Goal: Check status: Check status

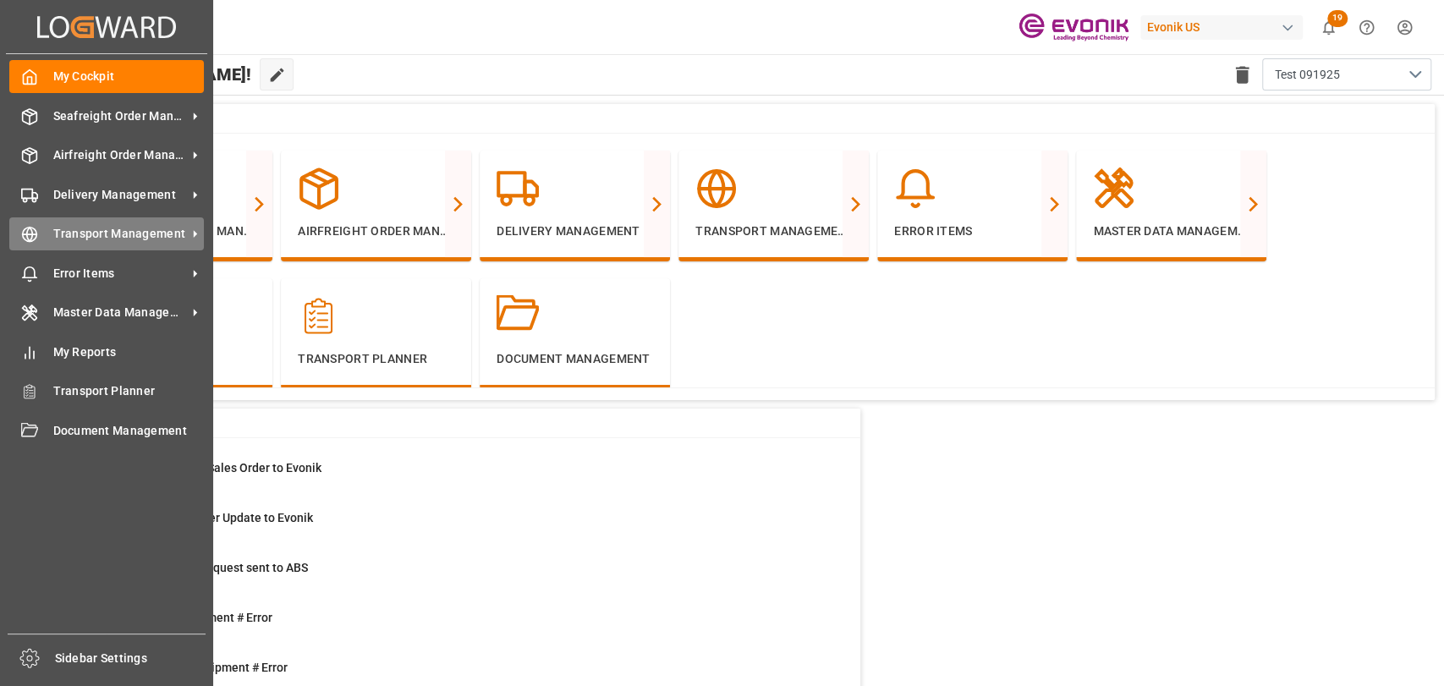
drag, startPoint x: 37, startPoint y: 224, endPoint x: 72, endPoint y: 224, distance: 34.7
click at [37, 224] on div "Transport Management Transport Management" at bounding box center [106, 233] width 195 height 33
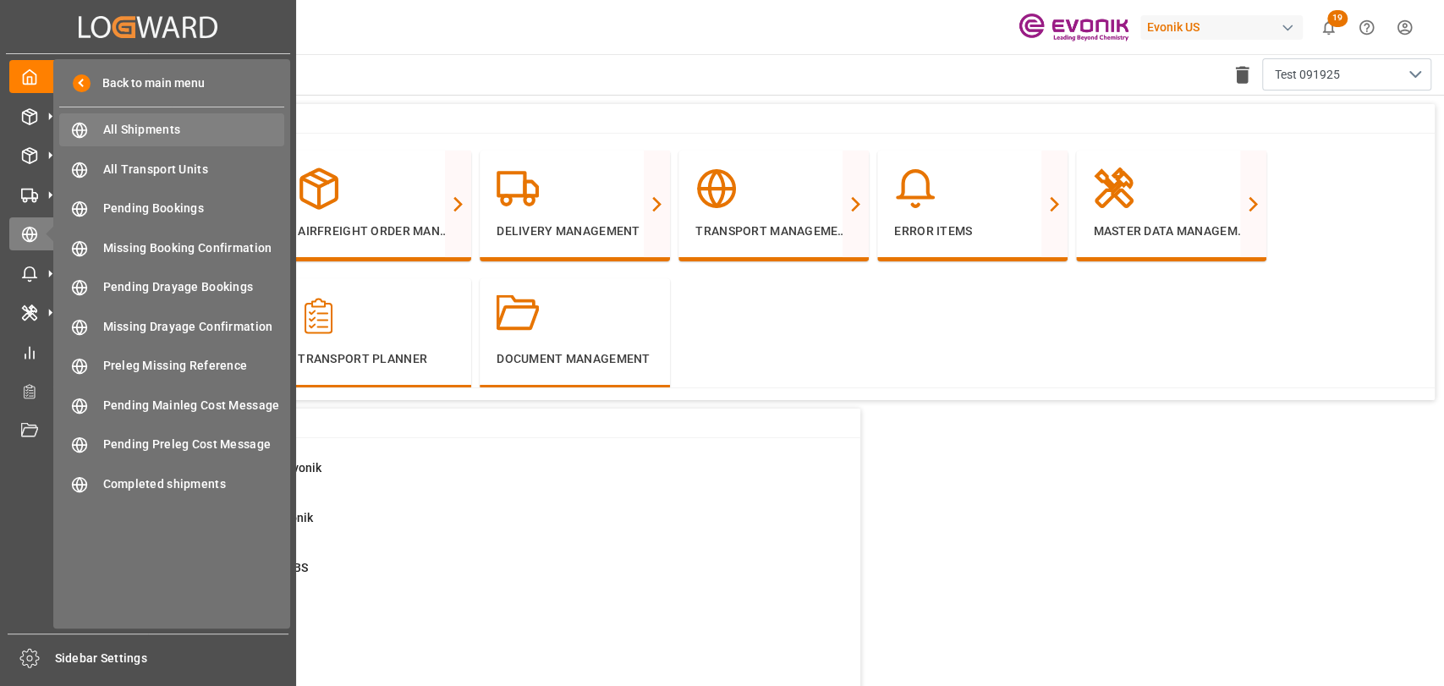
click at [157, 142] on div "All Shipments All Shipments" at bounding box center [171, 129] width 225 height 33
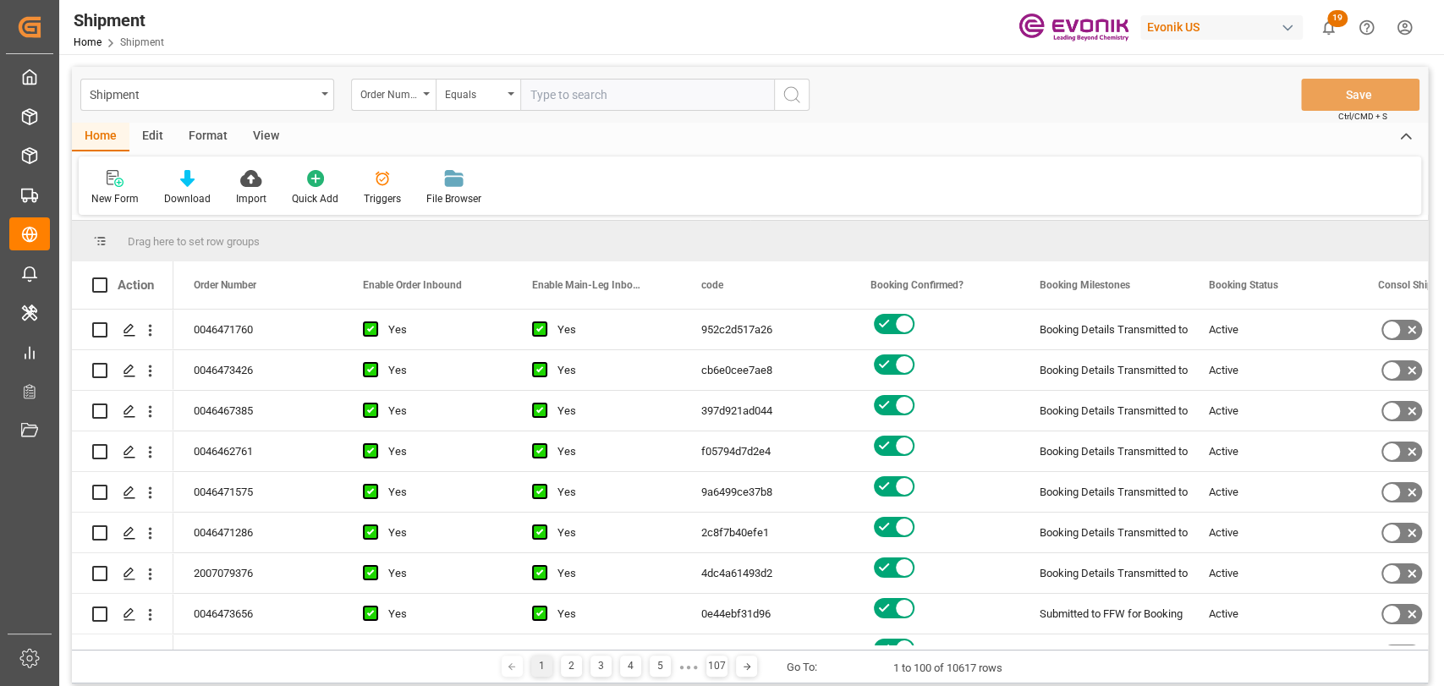
click at [620, 86] on input "text" at bounding box center [647, 95] width 254 height 32
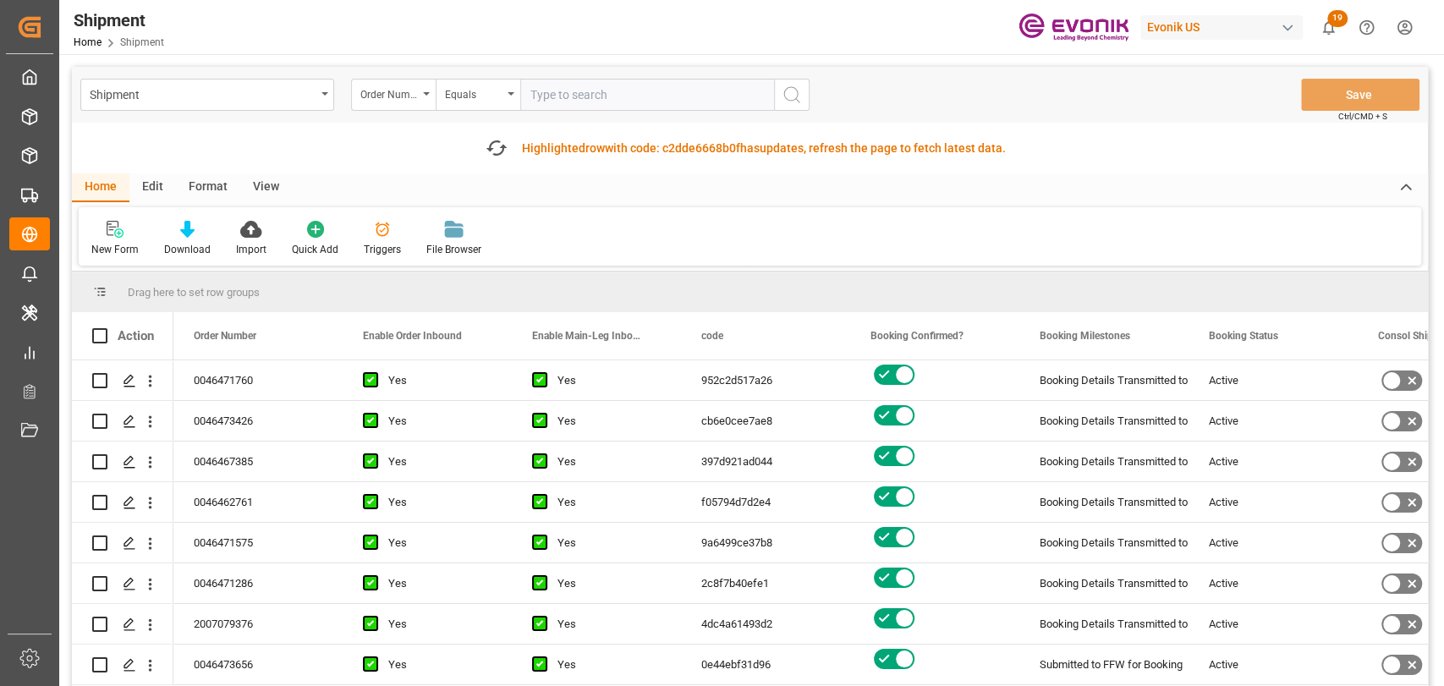
type input "0046468539"
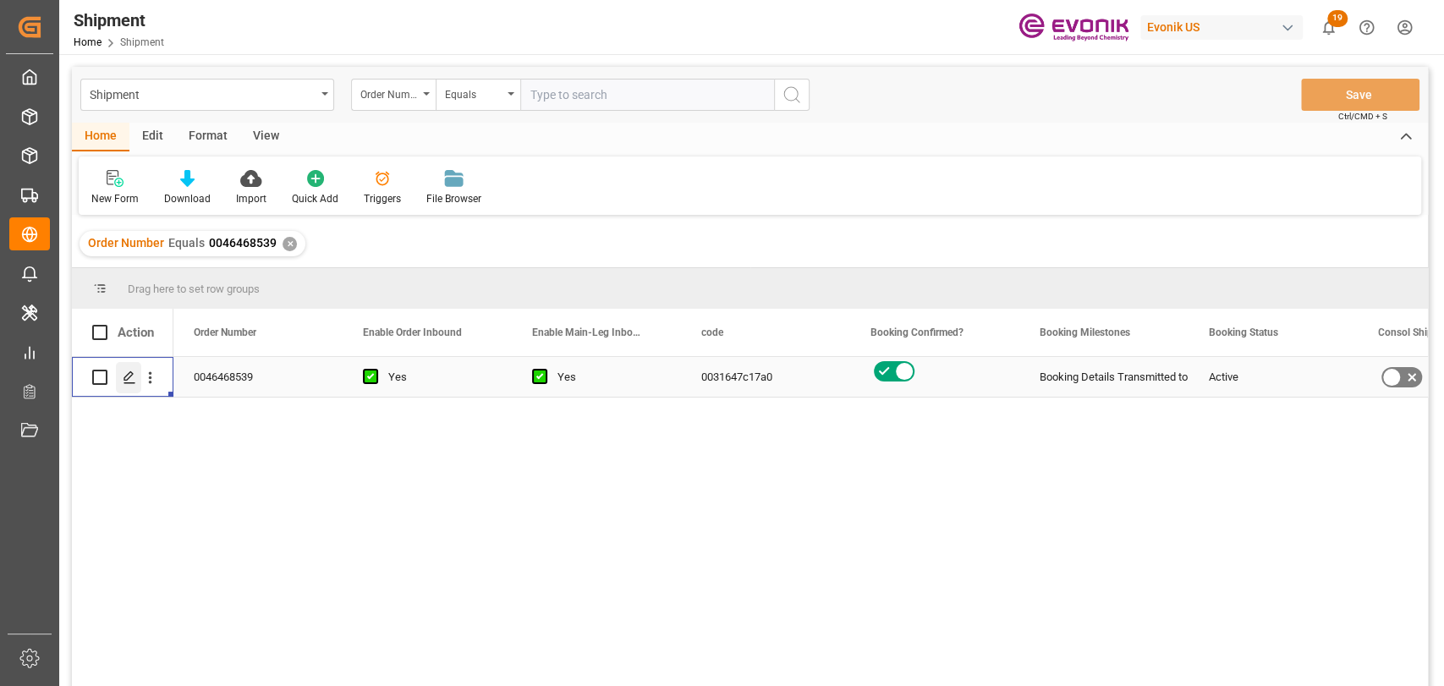
click at [129, 381] on icon "Press SPACE to select this row." at bounding box center [130, 378] width 14 height 14
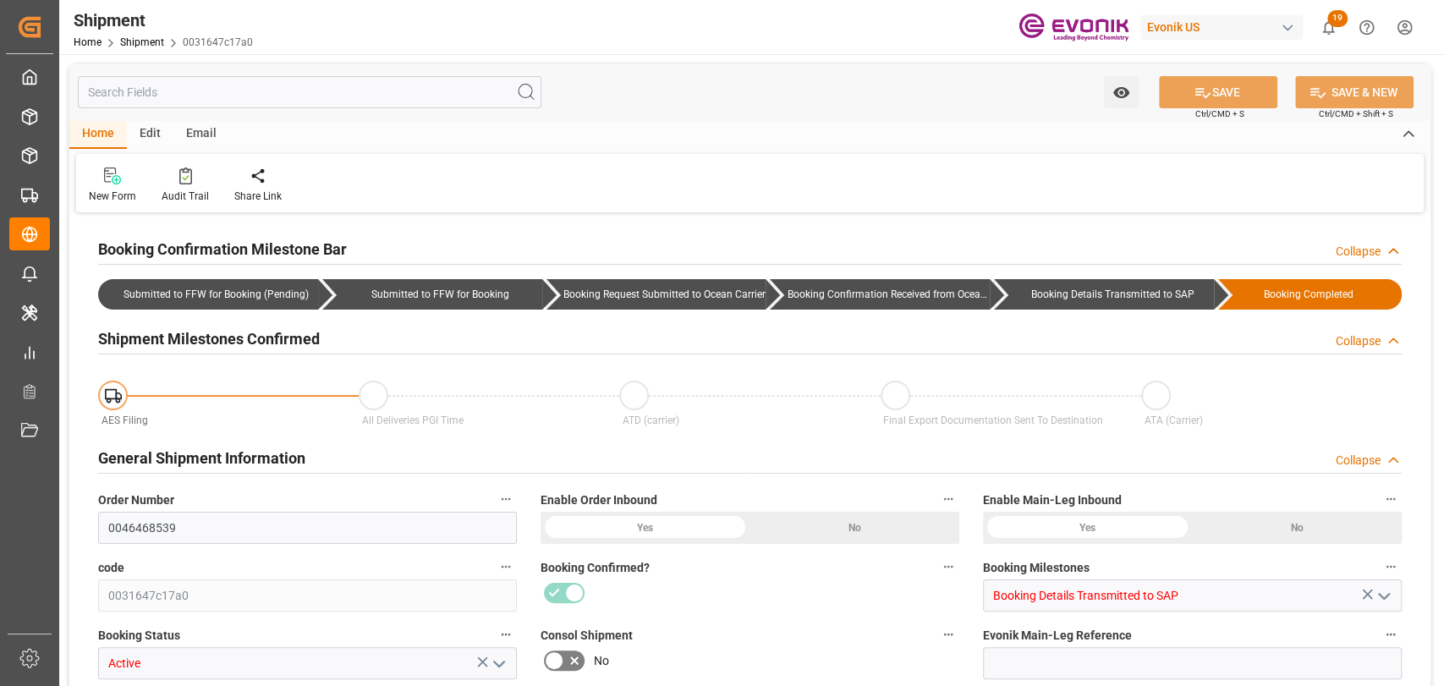
type input "144"
type input "CAN,DR"
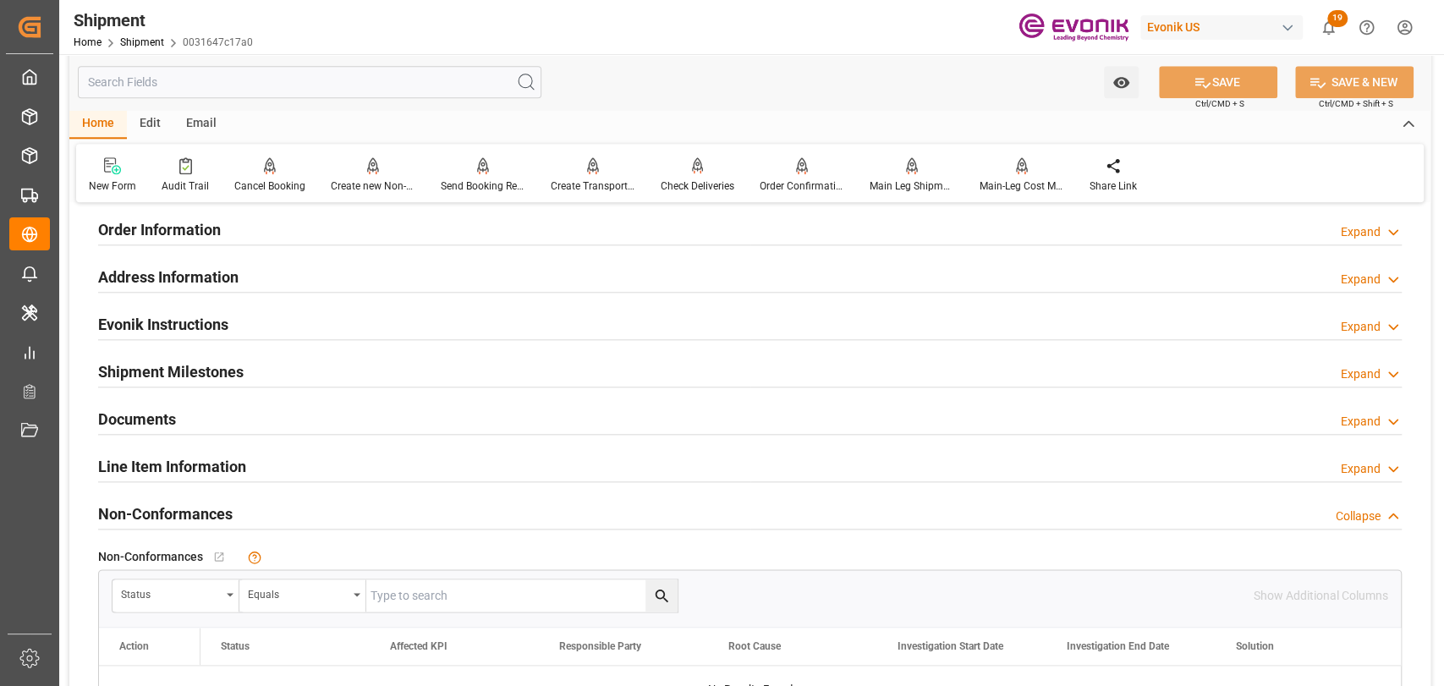
scroll to position [1316, 0]
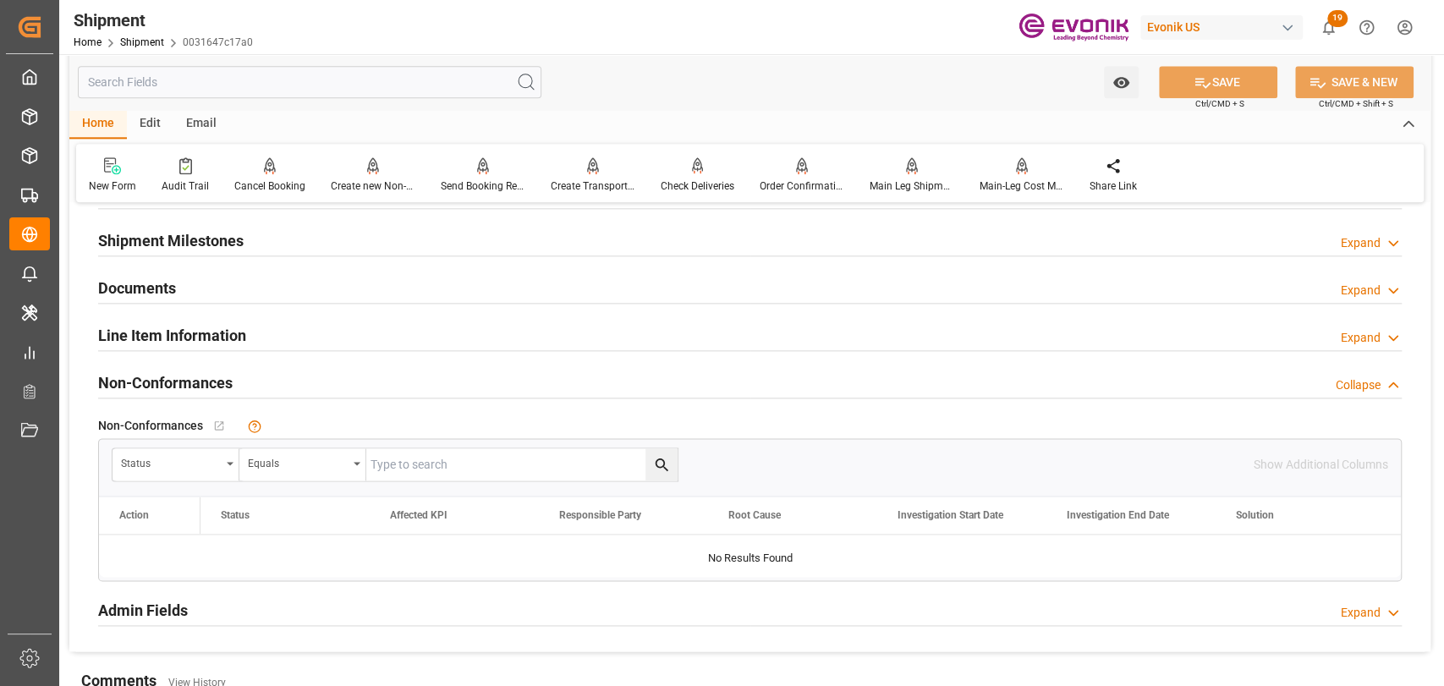
click at [170, 338] on h2 "Line Item Information" at bounding box center [172, 335] width 148 height 23
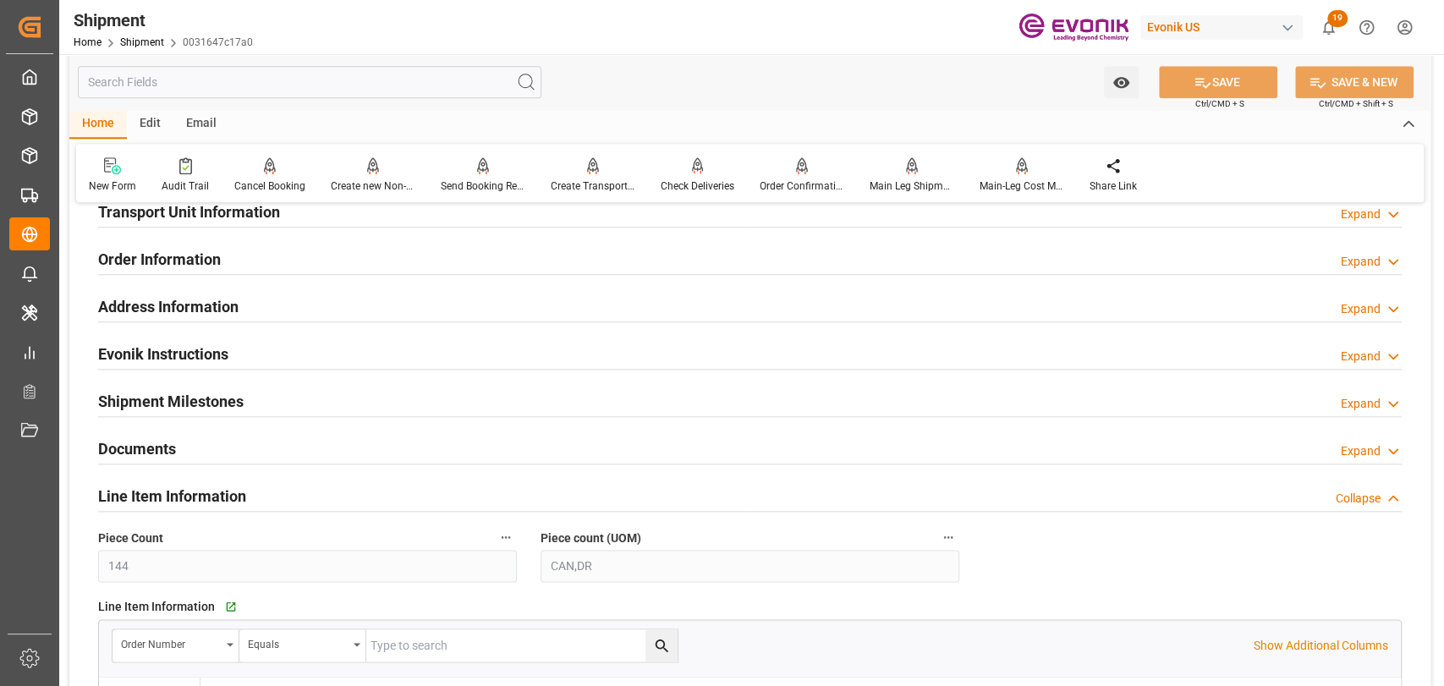
scroll to position [1128, 0]
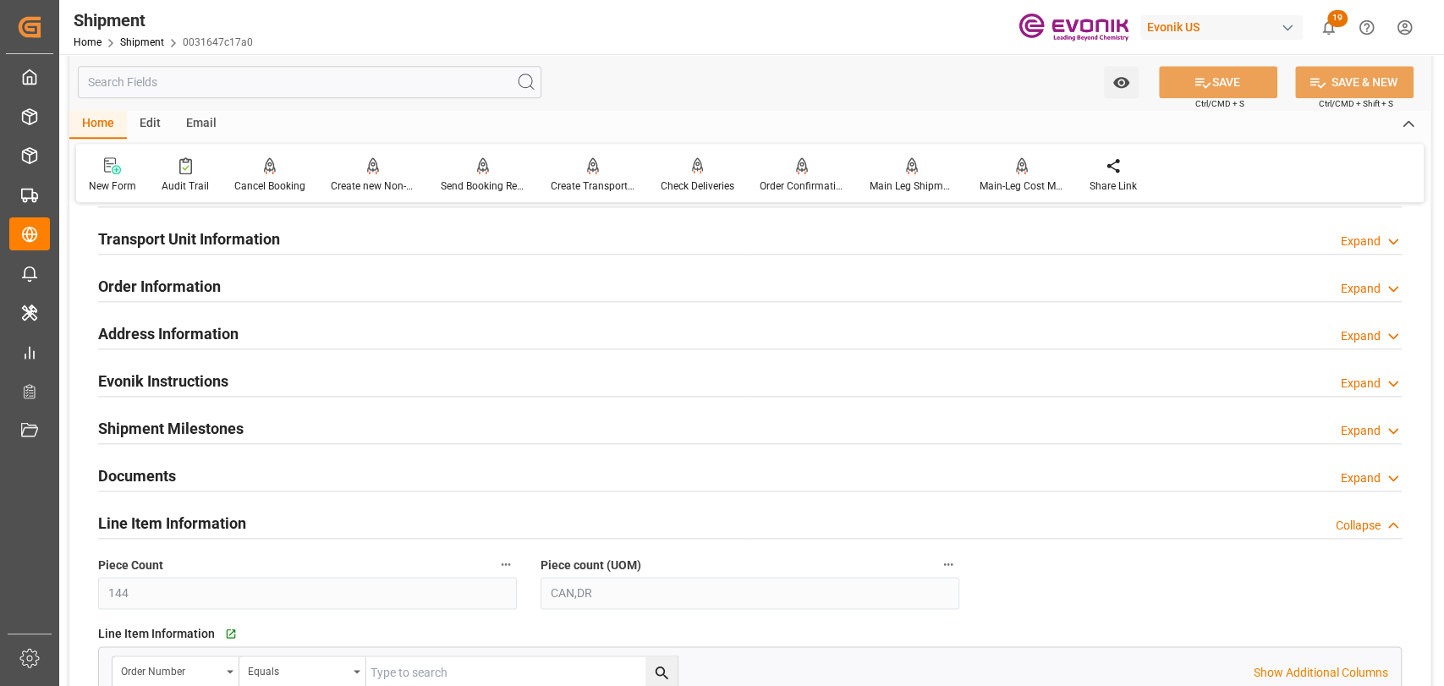
click at [186, 239] on h2 "Transport Unit Information" at bounding box center [189, 239] width 182 height 23
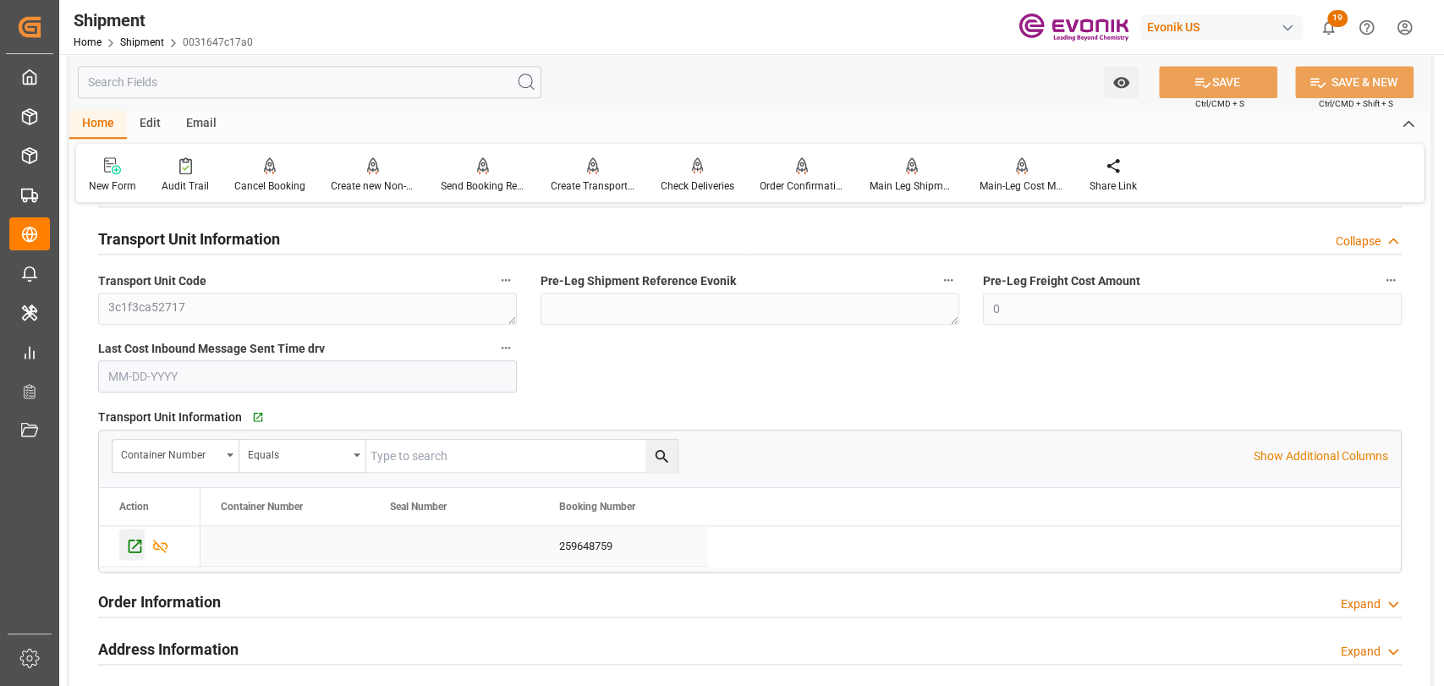
click at [135, 544] on icon "Press SPACE to select this row." at bounding box center [136, 547] width 14 height 14
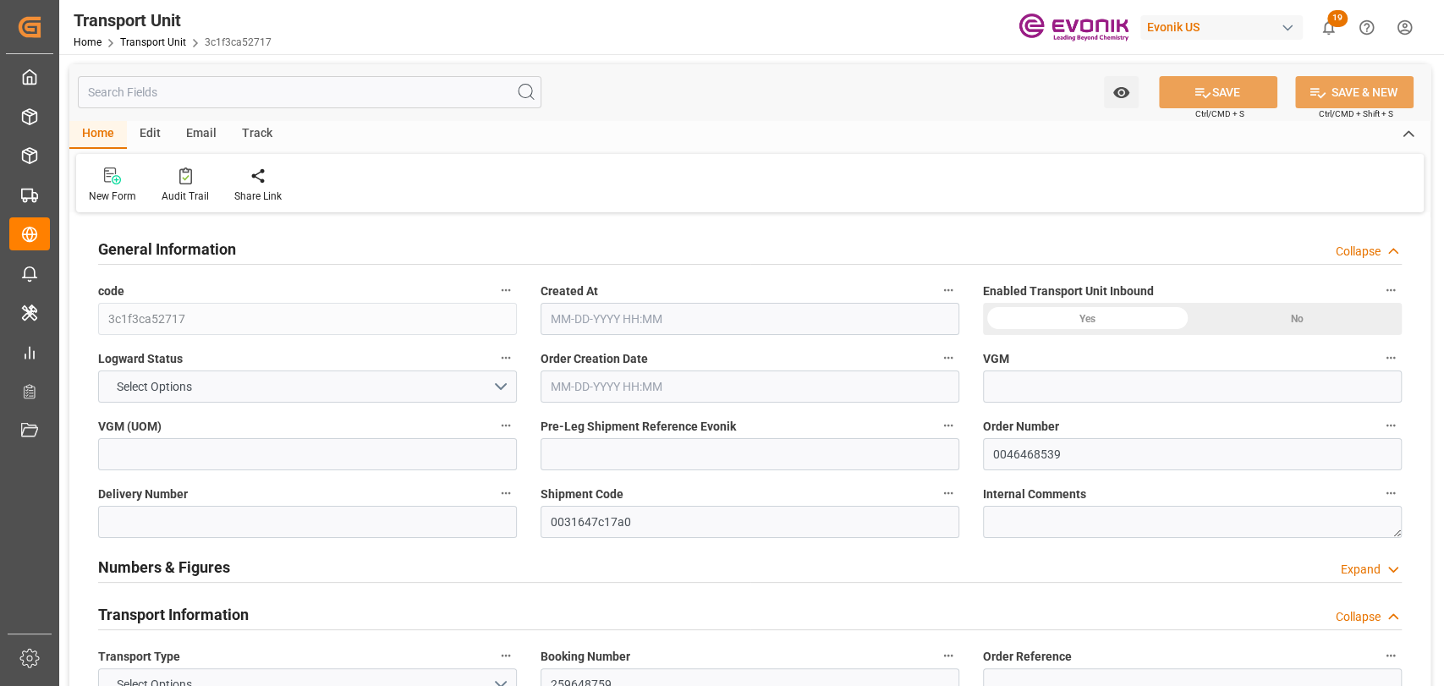
type input "Maersk"
type input "Maersk Line AS"
type input "USMOB"
type input "BEANR"
type input "10356"
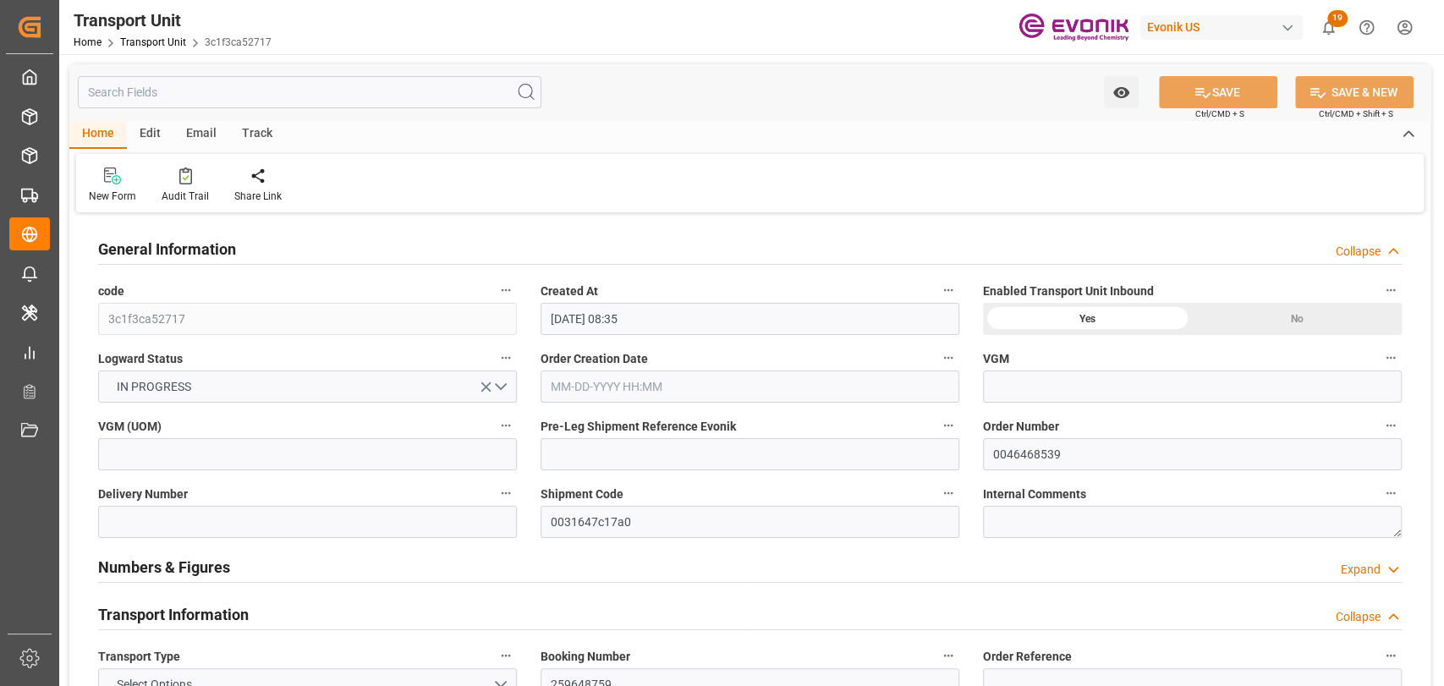
type input "[DATE] 08:35"
type input "[DATE]"
type input "[DATE] 00:00"
type input "10-16-2025 00:00"
type input "[DATE] 00:00"
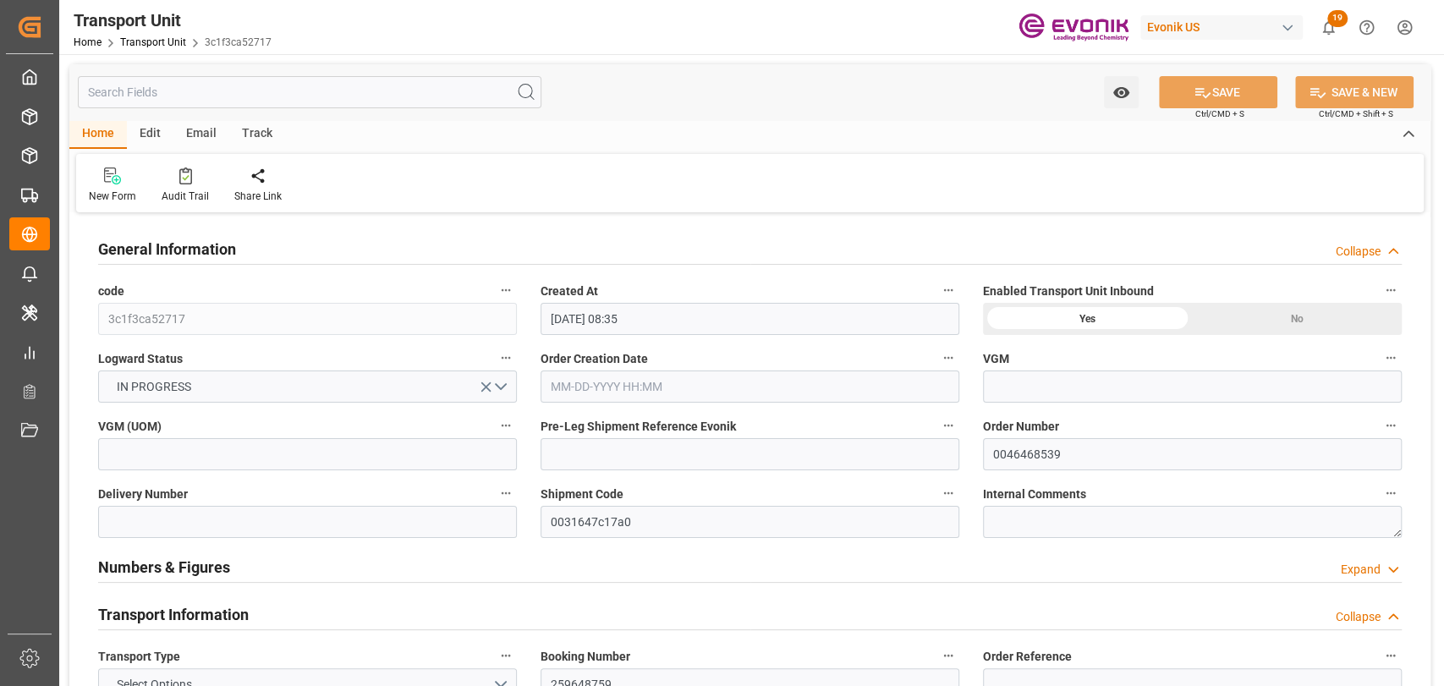
type input "11-17-2025 00:00"
type input "[DATE] 00:00"
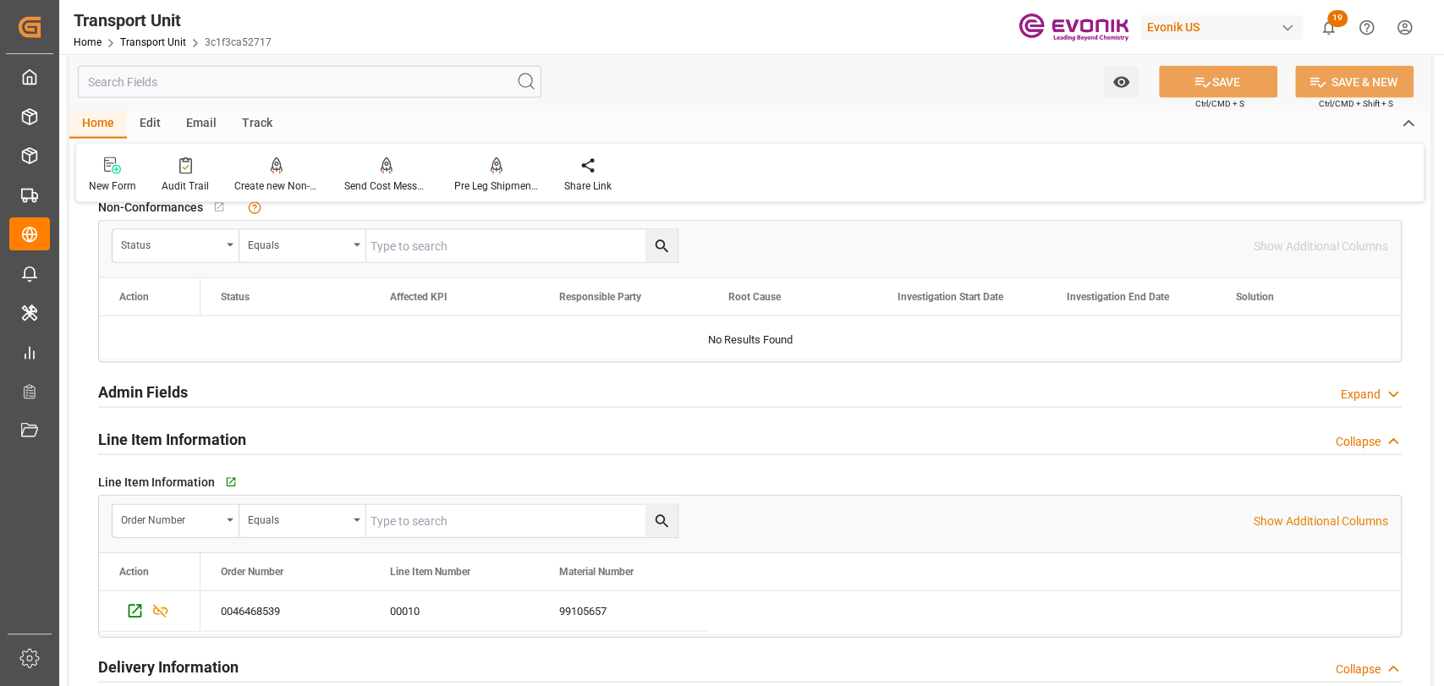
scroll to position [2443, 0]
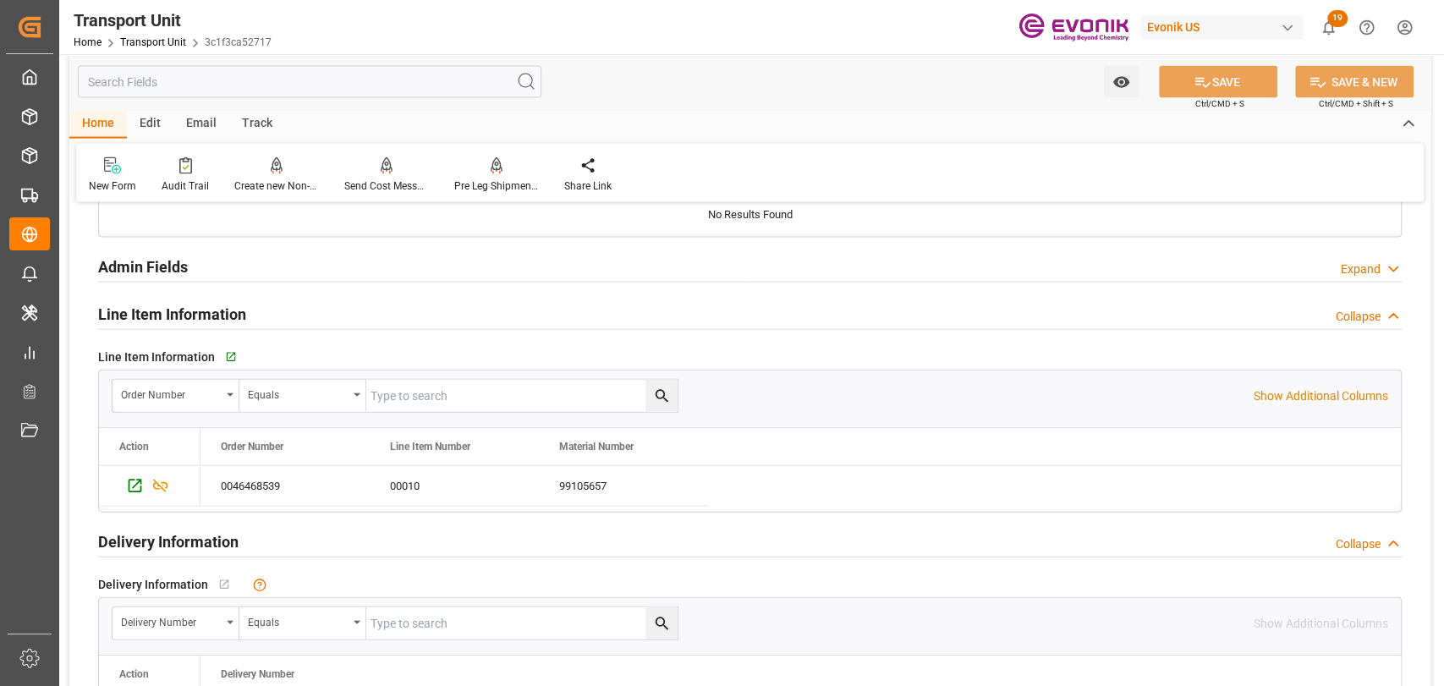
click at [488, 399] on input "text" at bounding box center [521, 396] width 311 height 32
paste input "0046468539"
type input "0046468539"
click at [654, 393] on icon "search button" at bounding box center [662, 396] width 18 height 18
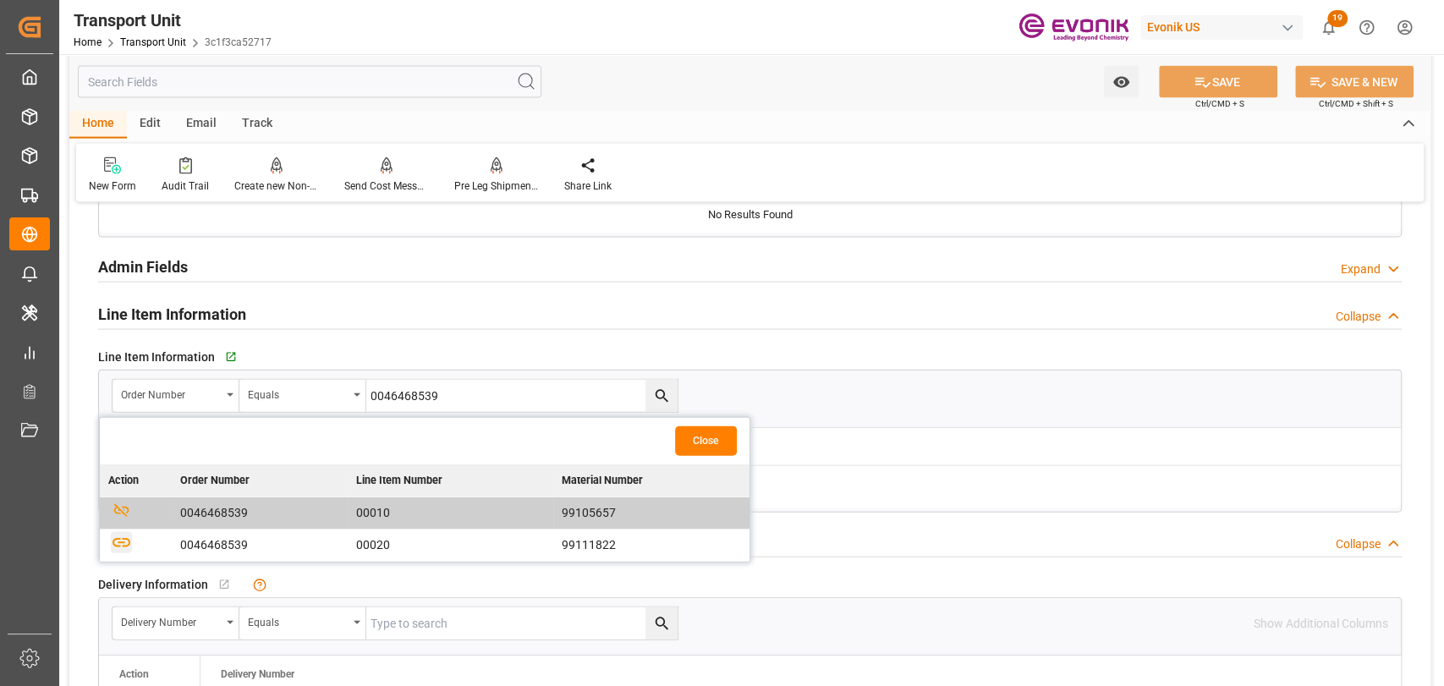
click at [118, 542] on icon "button" at bounding box center [121, 542] width 21 height 21
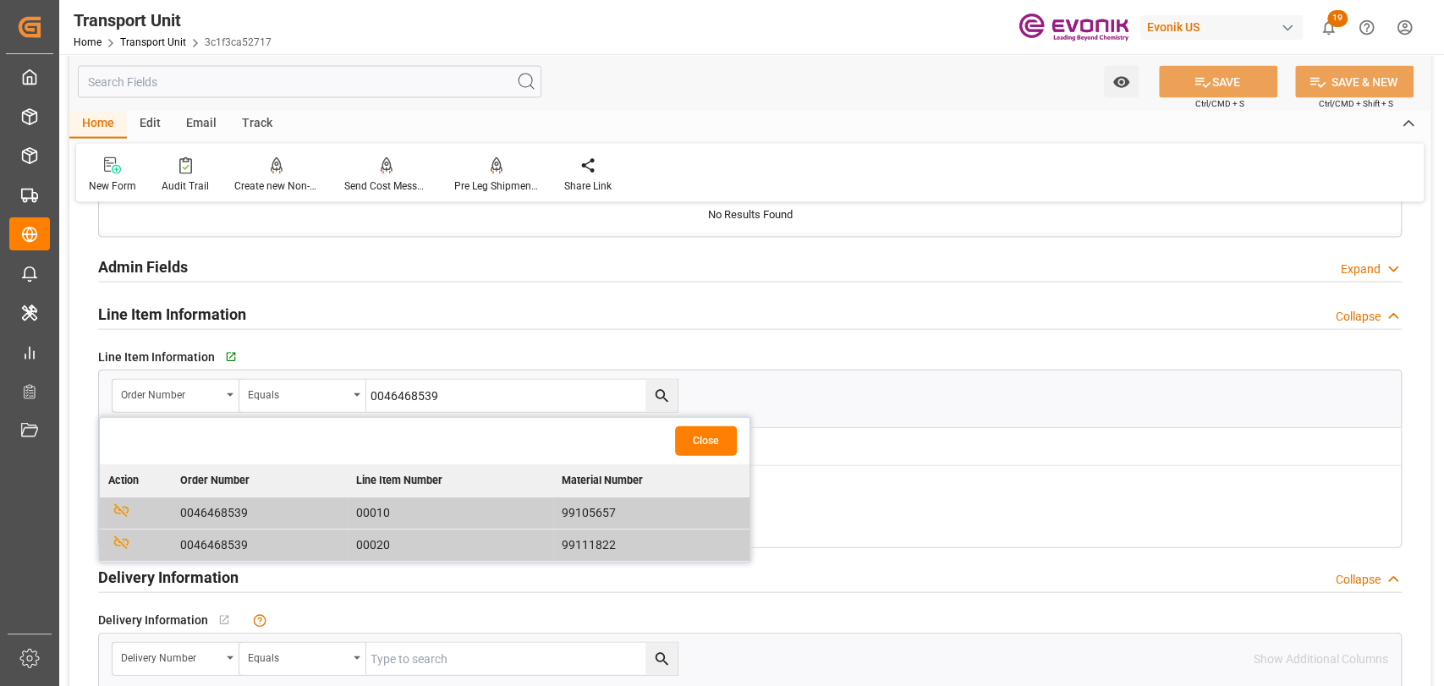
click at [720, 448] on button "Close" at bounding box center [706, 441] width 62 height 30
